Goal: Task Accomplishment & Management: Use online tool/utility

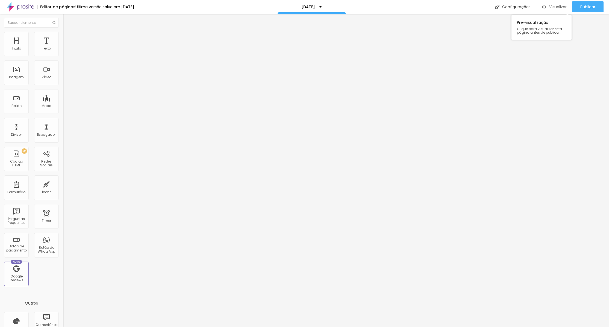
click at [549, 9] on div "Visualizar" at bounding box center [554, 6] width 25 height 11
